Goal: Information Seeking & Learning: Understand process/instructions

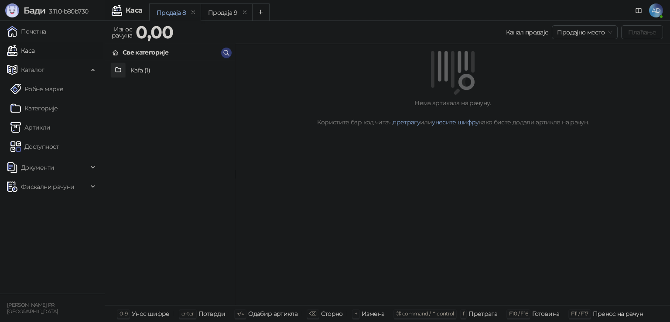
click at [31, 68] on span "Каталог" at bounding box center [33, 69] width 24 height 17
click at [42, 27] on link "Почетна" at bounding box center [26, 31] width 39 height 17
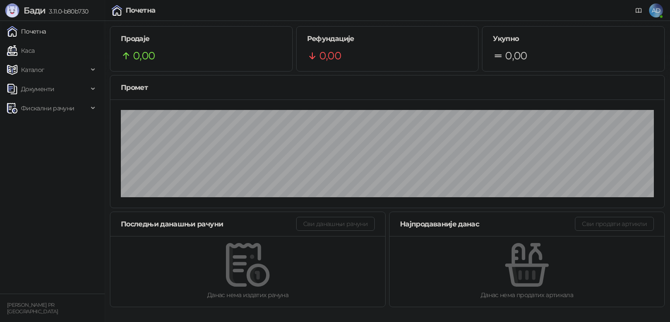
click at [34, 48] on link "Каса" at bounding box center [20, 50] width 27 height 17
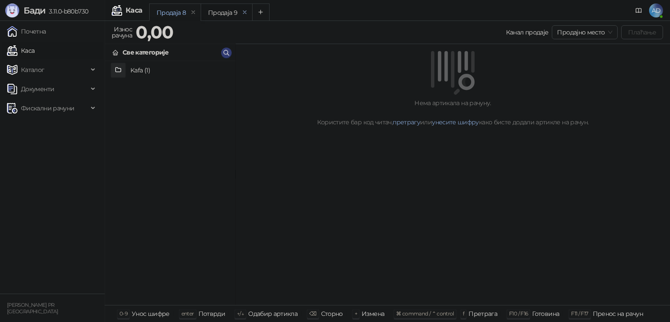
click at [244, 13] on icon "remove" at bounding box center [245, 12] width 6 height 6
drag, startPoint x: 194, startPoint y: 13, endPoint x: 223, endPoint y: 2, distance: 30.7
click at [194, 13] on icon "remove" at bounding box center [193, 12] width 6 height 6
click at [155, 70] on h4 "Kafa (1)" at bounding box center [180, 70] width 98 height 14
click at [149, 68] on h4 "Espresso" at bounding box center [180, 70] width 98 height 14
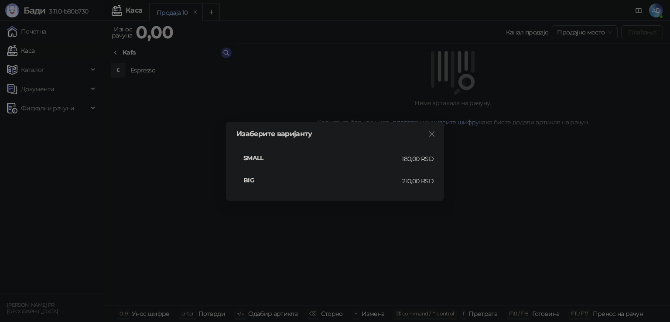
click at [248, 156] on h4 "SMALL" at bounding box center [323, 158] width 158 height 10
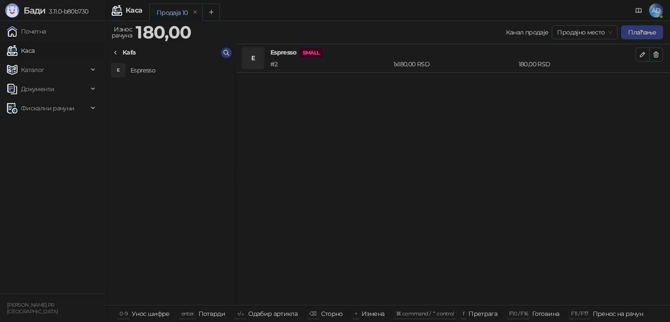
click at [140, 69] on h4 "Espresso" at bounding box center [180, 70] width 98 height 14
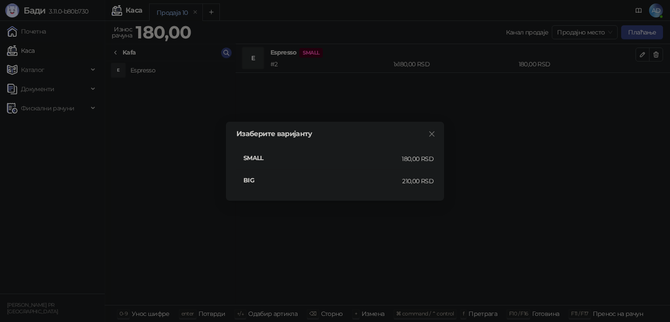
click at [253, 156] on h4 "SMALL" at bounding box center [323, 158] width 158 height 10
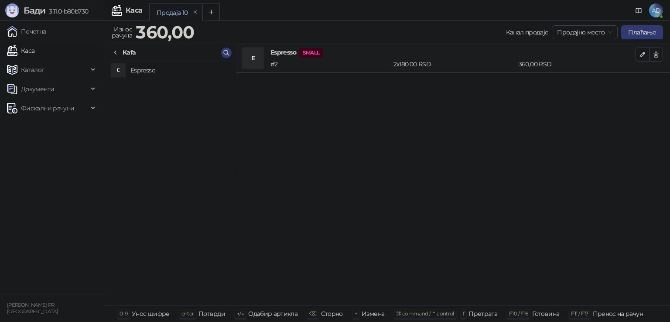
click at [148, 70] on h4 "Espresso" at bounding box center [180, 70] width 98 height 14
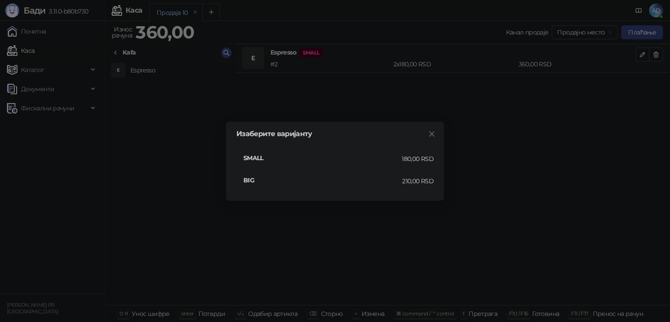
click at [259, 184] on h4 "BIG" at bounding box center [323, 180] width 159 height 10
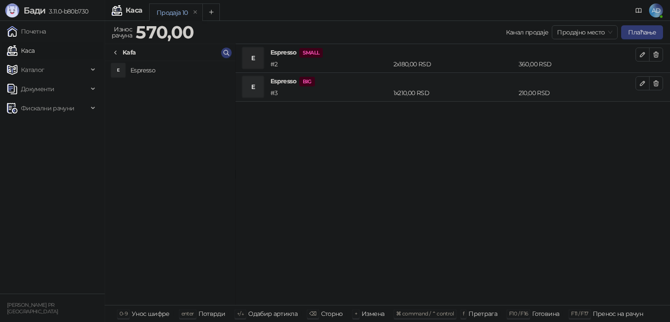
click at [244, 178] on body "[PERSON_NAME] 3.11.0-b80b730 Почетна Каса Каталог Робне марке Категорије Артикл…" at bounding box center [335, 161] width 670 height 322
click at [657, 55] on icon "button" at bounding box center [656, 54] width 5 height 5
click at [640, 55] on icon "button" at bounding box center [642, 54] width 7 height 7
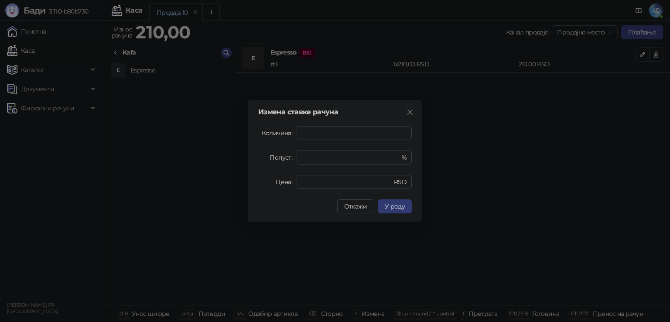
click at [316, 148] on form "Количина * Попуст * % Цена *** RSD" at bounding box center [335, 157] width 154 height 63
drag, startPoint x: 356, startPoint y: 204, endPoint x: 361, endPoint y: 204, distance: 5.7
click at [356, 204] on span "Откажи" at bounding box center [355, 207] width 23 height 8
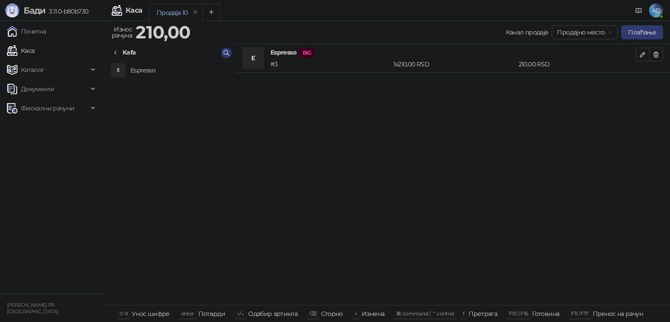
click at [603, 33] on span "Продајно место" at bounding box center [584, 32] width 55 height 13
click at [573, 65] on div "Wolt" at bounding box center [586, 64] width 52 height 10
click at [125, 58] on div "Kafa" at bounding box center [170, 52] width 130 height 17
click at [589, 32] on span "Wolt" at bounding box center [585, 32] width 55 height 13
click at [576, 52] on div "Продајно место" at bounding box center [586, 50] width 52 height 10
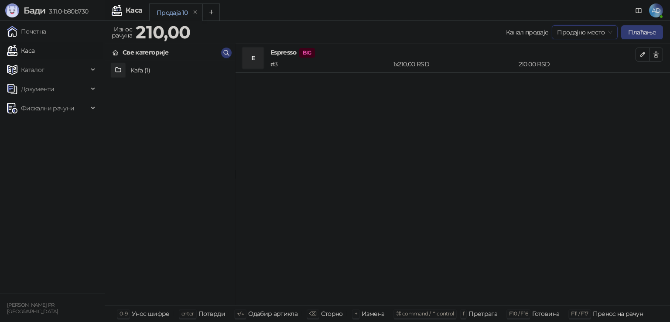
click at [40, 12] on span "Бади" at bounding box center [35, 10] width 22 height 10
click at [28, 31] on link "Почетна" at bounding box center [26, 31] width 39 height 17
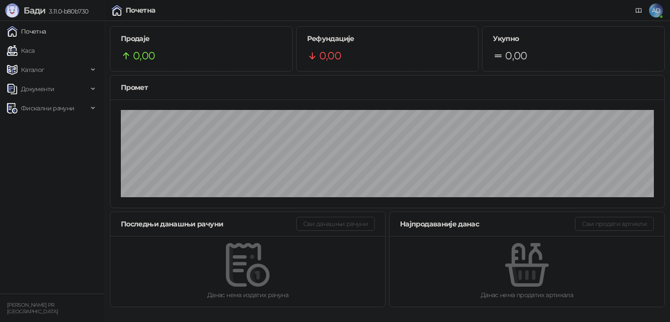
click at [34, 110] on span "Фискални рачуни" at bounding box center [47, 108] width 53 height 17
click at [44, 89] on span "Документи" at bounding box center [37, 88] width 33 height 17
click at [44, 68] on span "Каталог" at bounding box center [33, 69] width 24 height 17
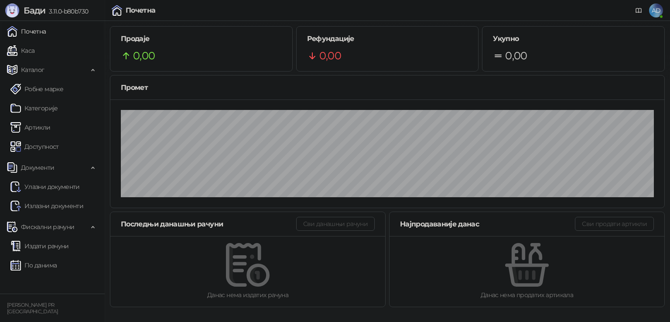
click at [53, 148] on link "Доступност" at bounding box center [34, 146] width 48 height 17
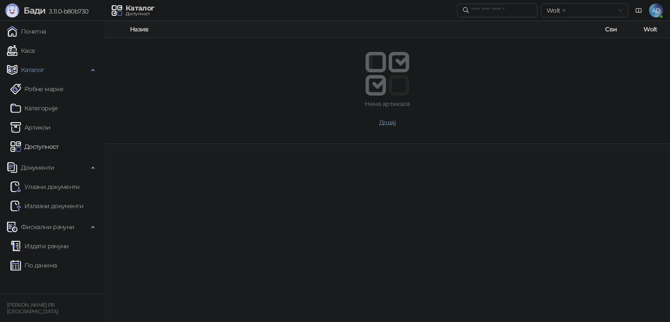
click at [390, 121] on span "Додај" at bounding box center [387, 123] width 17 height 8
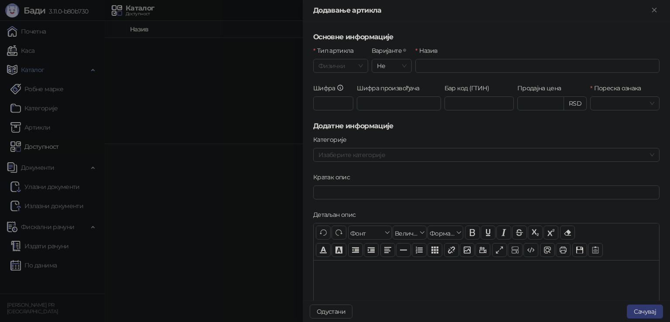
click at [347, 65] on span "Физички" at bounding box center [341, 65] width 45 height 13
click at [158, 92] on div at bounding box center [335, 161] width 670 height 322
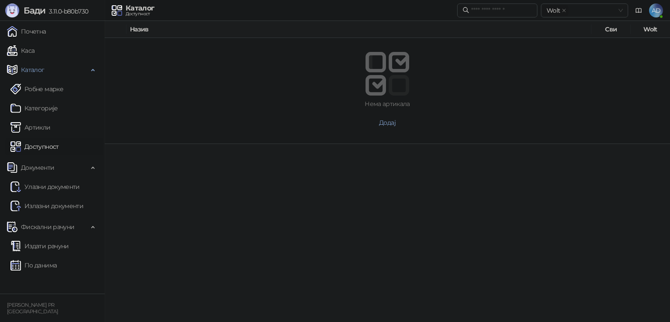
click at [386, 120] on span "Додај" at bounding box center [387, 123] width 17 height 8
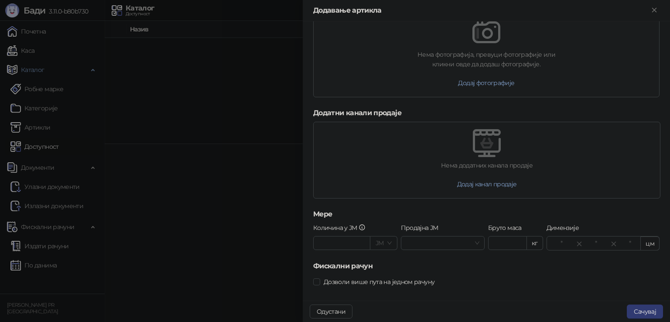
scroll to position [377, 0]
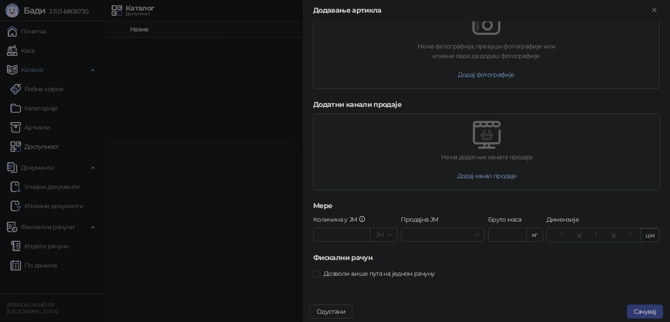
click at [127, 142] on div at bounding box center [335, 161] width 670 height 322
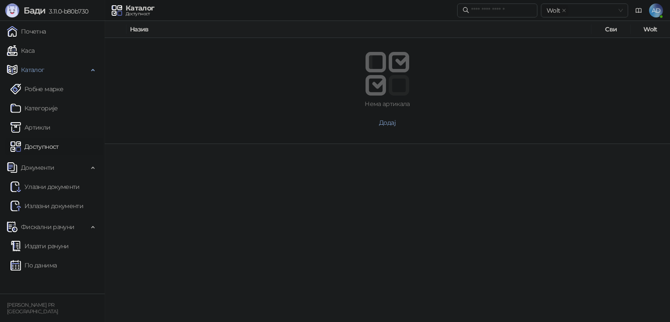
click at [563, 10] on icon "close" at bounding box center [564, 10] width 4 height 4
click at [609, 10] on div "Wolt + 0 ..." at bounding box center [580, 10] width 75 height 12
click at [581, 25] on div "Wolt" at bounding box center [581, 28] width 67 height 10
click at [563, 10] on icon "close" at bounding box center [564, 10] width 4 height 4
click at [488, 8] on input "text" at bounding box center [501, 11] width 61 height 10
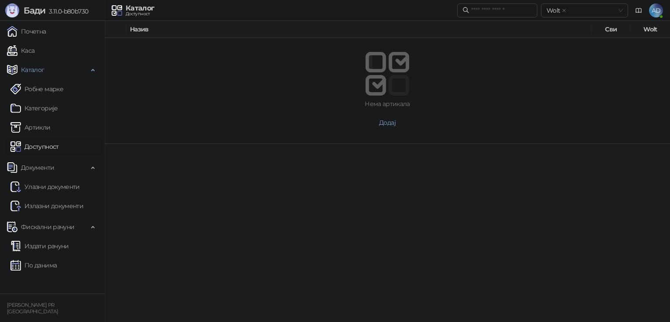
click at [28, 49] on link "Каса" at bounding box center [20, 50] width 27 height 17
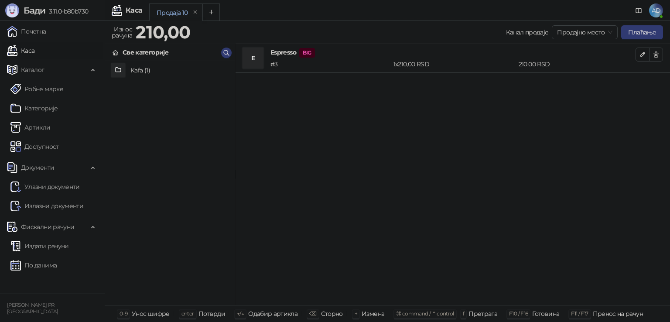
click at [595, 30] on span "Продајно место" at bounding box center [584, 32] width 55 height 13
click at [580, 53] on div "Продајно место" at bounding box center [586, 50] width 52 height 10
click at [31, 146] on link "Доступност" at bounding box center [34, 146] width 48 height 17
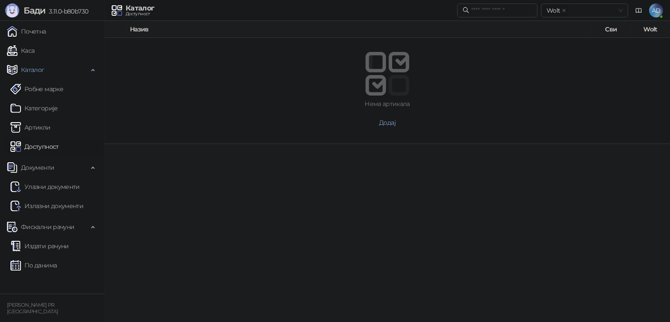
click at [393, 122] on span "Додај" at bounding box center [387, 123] width 17 height 8
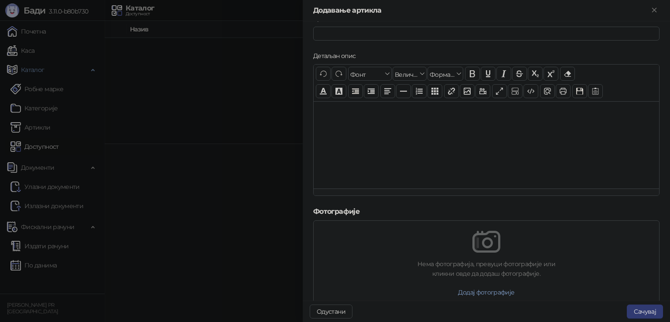
scroll to position [262, 0]
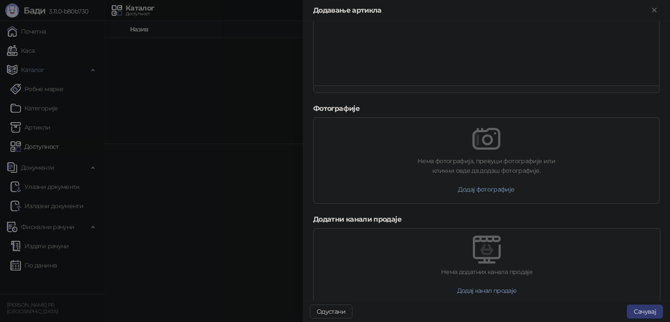
click at [322, 313] on button "Одустани" at bounding box center [331, 312] width 43 height 14
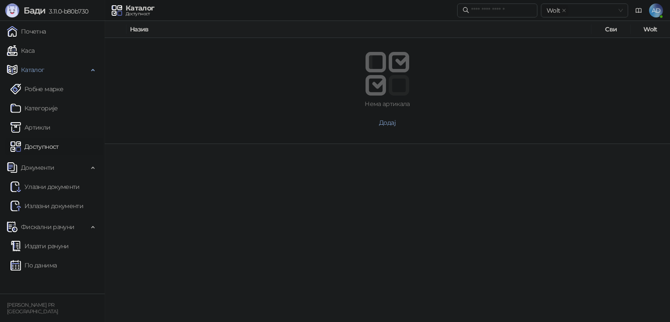
click at [35, 147] on link "Доступност" at bounding box center [34, 146] width 48 height 17
click at [43, 126] on link "Артикли" at bounding box center [30, 127] width 40 height 17
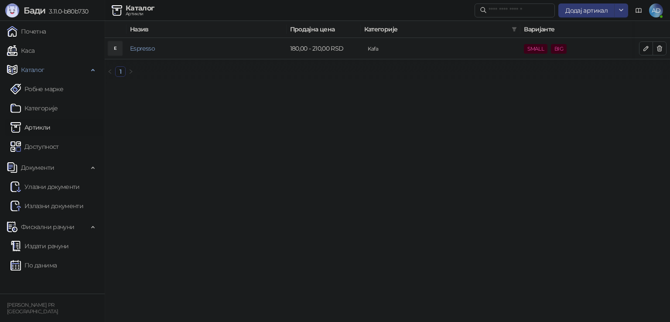
click at [148, 50] on link "Espresso" at bounding box center [142, 49] width 25 height 8
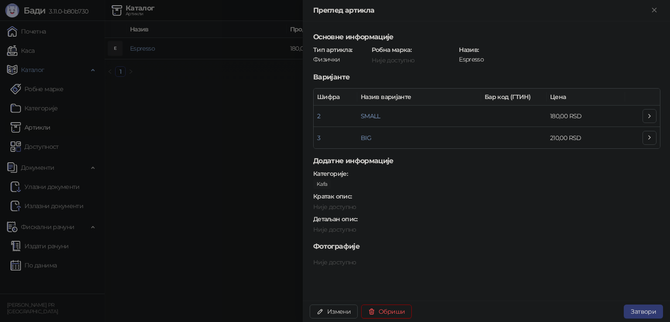
click at [344, 311] on button "Измени" at bounding box center [334, 312] width 48 height 14
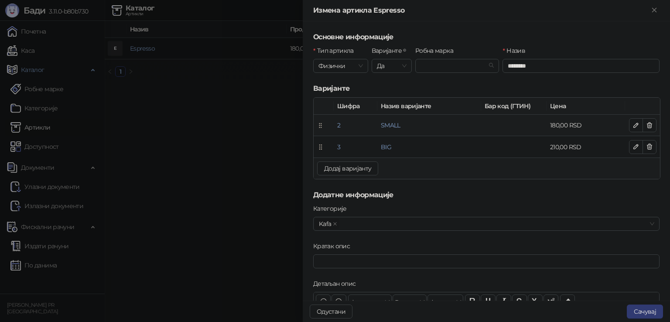
click at [389, 124] on link "SMALL" at bounding box center [391, 125] width 20 height 8
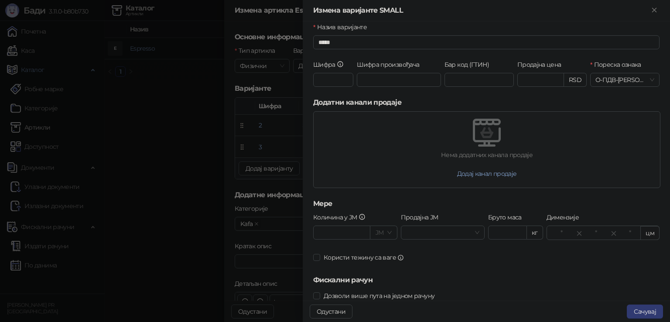
scroll to position [46, 0]
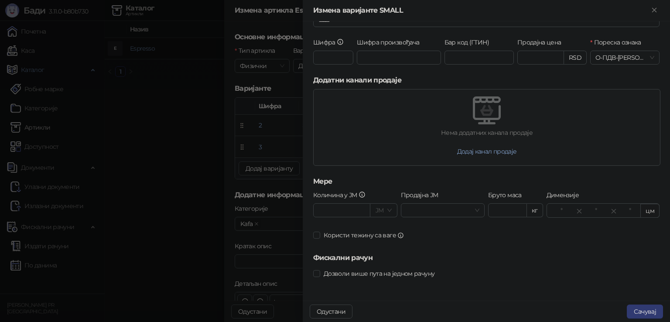
click at [276, 217] on div at bounding box center [335, 161] width 670 height 322
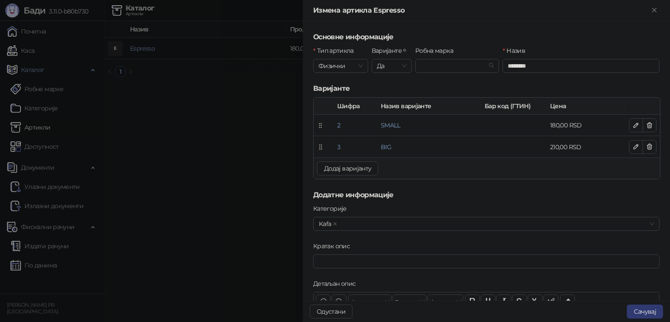
click at [196, 223] on div at bounding box center [335, 161] width 670 height 322
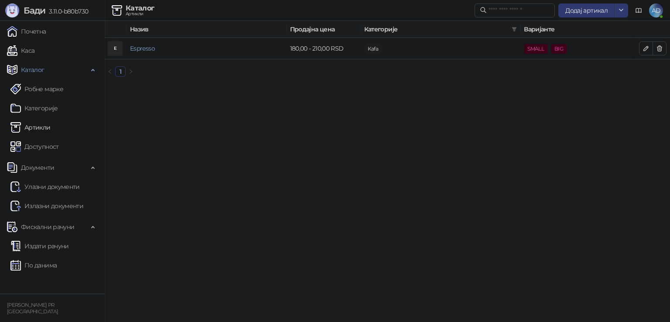
click at [203, 84] on html "[PERSON_NAME] 3.11.0-b80b730 Почетна Каса Каталог Робне марке Категорије Артикл…" at bounding box center [335, 42] width 670 height 84
click at [40, 32] on link "Почетна" at bounding box center [26, 31] width 39 height 17
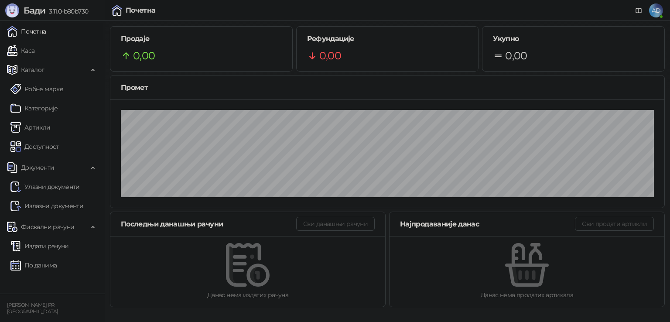
click at [32, 264] on link "По данима" at bounding box center [33, 265] width 46 height 17
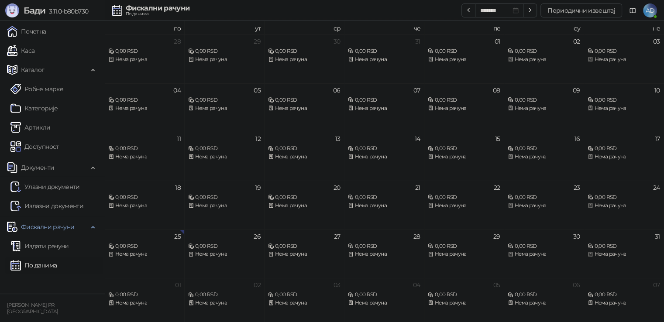
click at [632, 10] on icon at bounding box center [632, 10] width 7 height 7
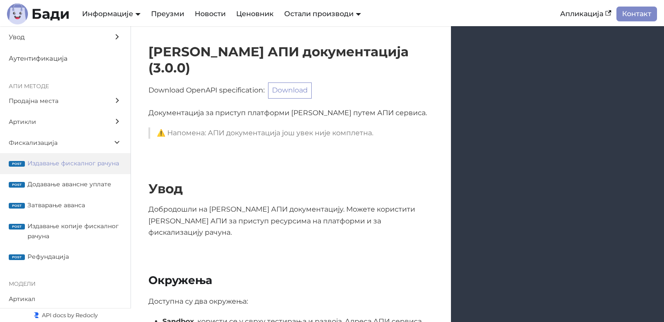
scroll to position [8375, 0]
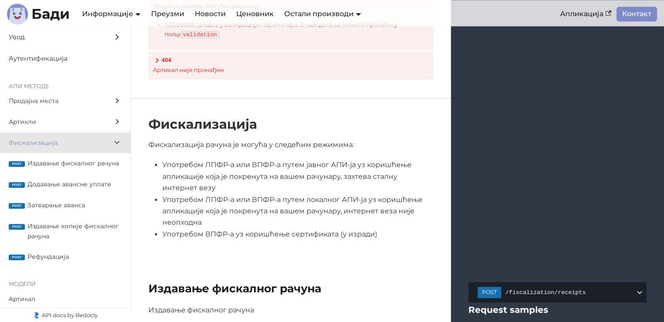
click at [46, 142] on span "Фискализација" at bounding box center [57, 143] width 96 height 10
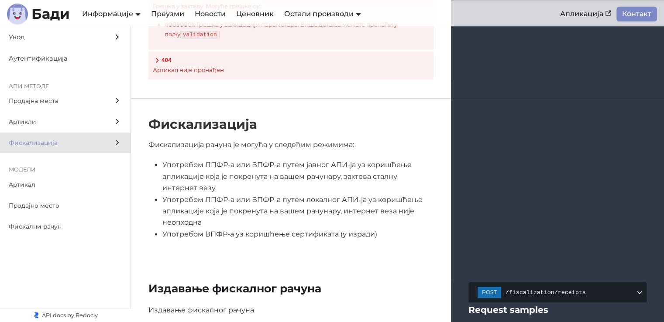
click at [48, 121] on span "Артикли" at bounding box center [57, 122] width 96 height 10
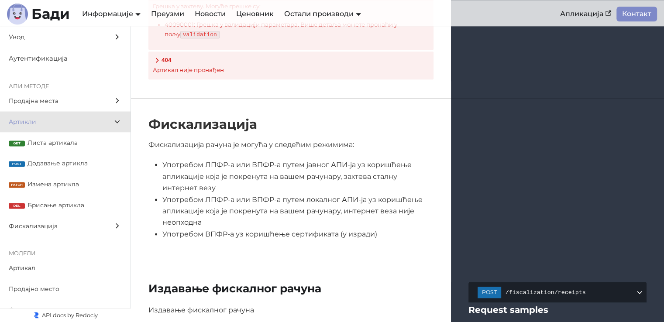
scroll to position [3782, 0]
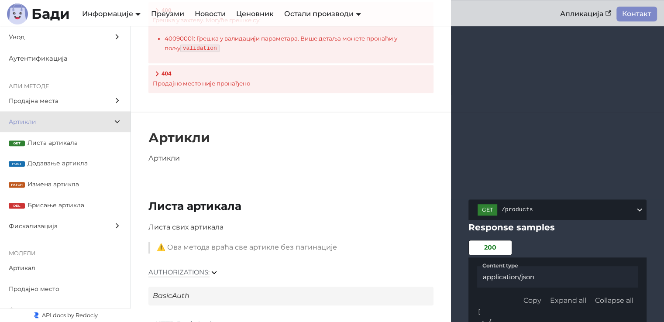
click at [71, 97] on span "Продајна места" at bounding box center [57, 101] width 96 height 10
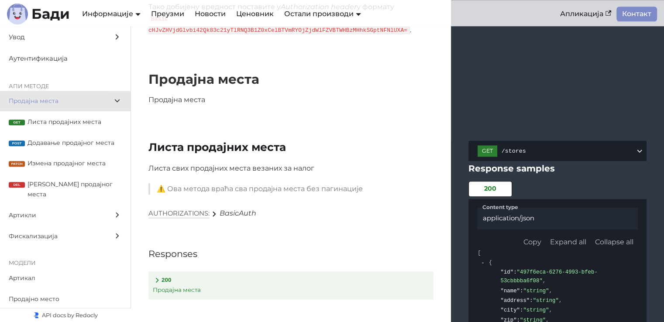
click at [58, 93] on label "Продајна места" at bounding box center [65, 101] width 131 height 21
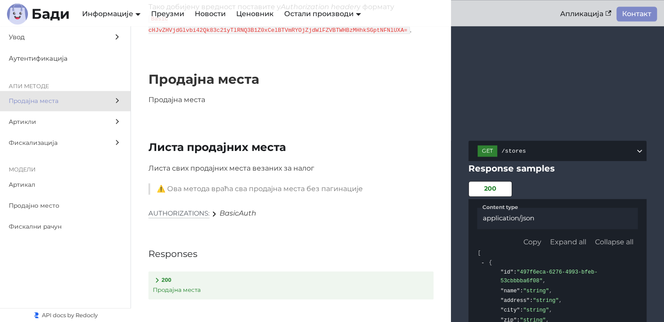
click at [60, 158] on ul "Увод Окружења Верзија АПИ сервиса Локални АПИ сервер Аутентификација АПИ методе…" at bounding box center [65, 138] width 131 height 225
click at [49, 59] on span "Аутентификација" at bounding box center [57, 58] width 96 height 11
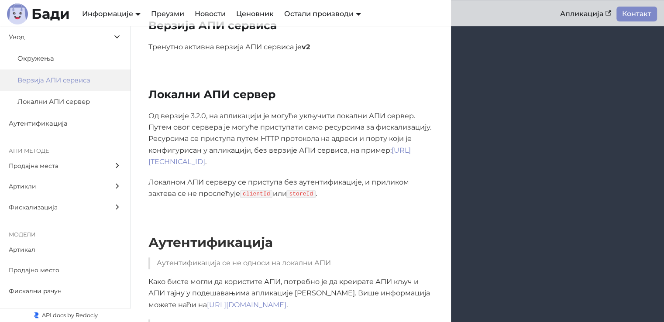
scroll to position [108, 0]
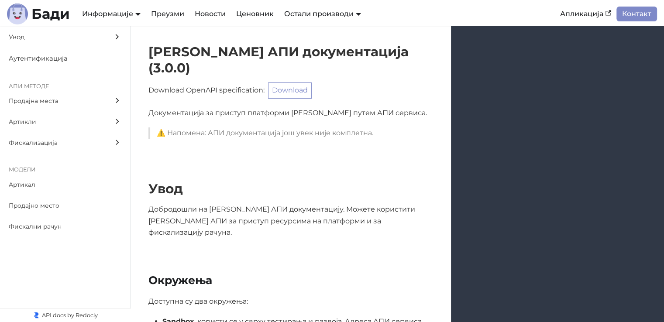
click at [65, 217] on label "Фискални рачун" at bounding box center [65, 226] width 131 height 21
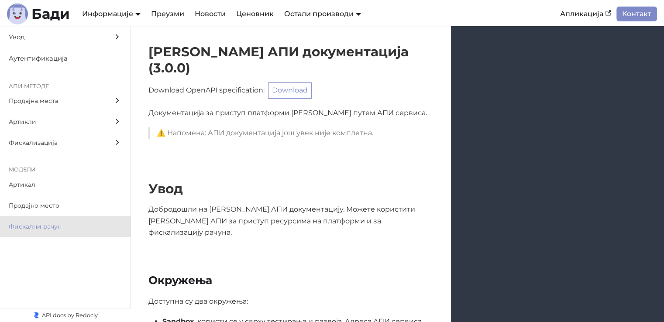
scroll to position [13763, 0]
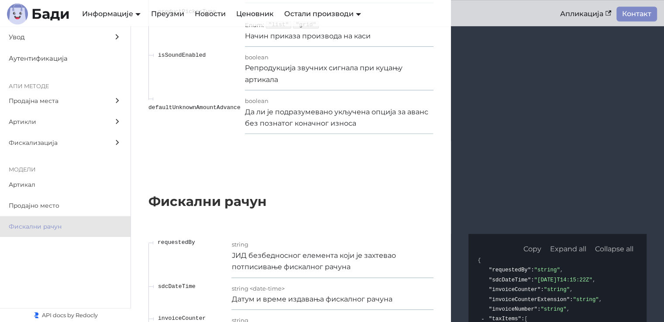
click at [75, 275] on div "Увод Окружења Верзија АПИ сервиса Локални АПИ сервер Аутентификација АПИ методе…" at bounding box center [65, 174] width 131 height 296
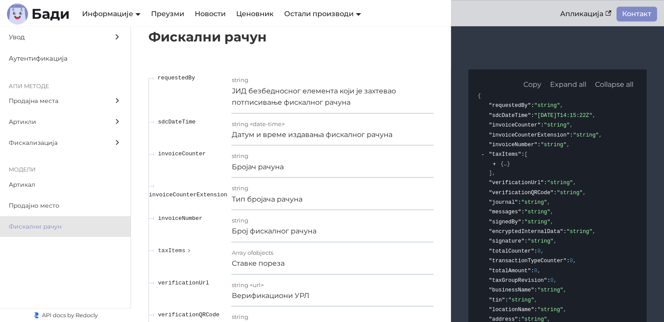
scroll to position [13982, 0]
